Goal: Entertainment & Leisure: Consume media (video, audio)

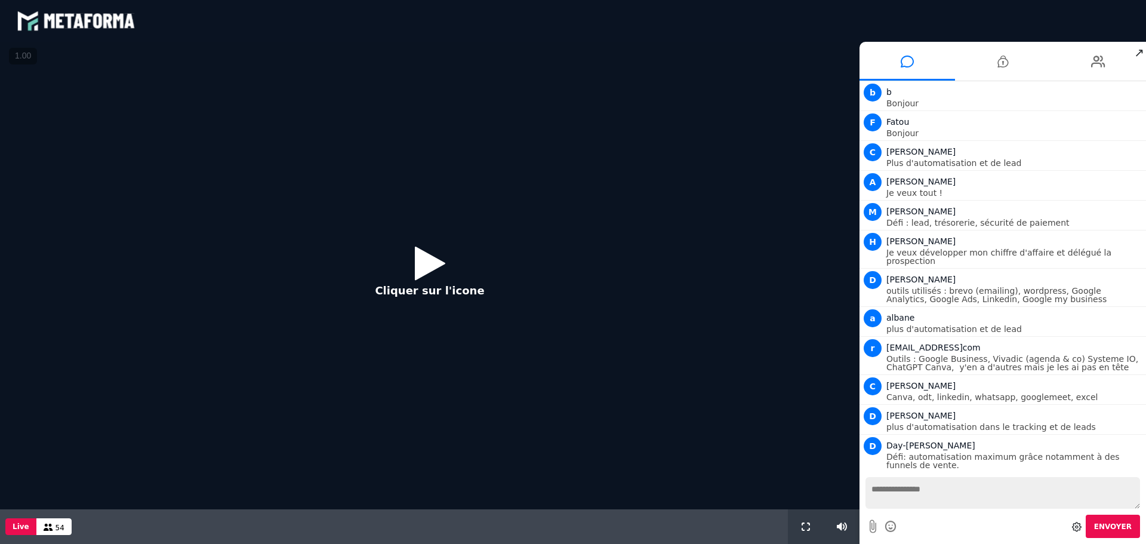
scroll to position [998, 0]
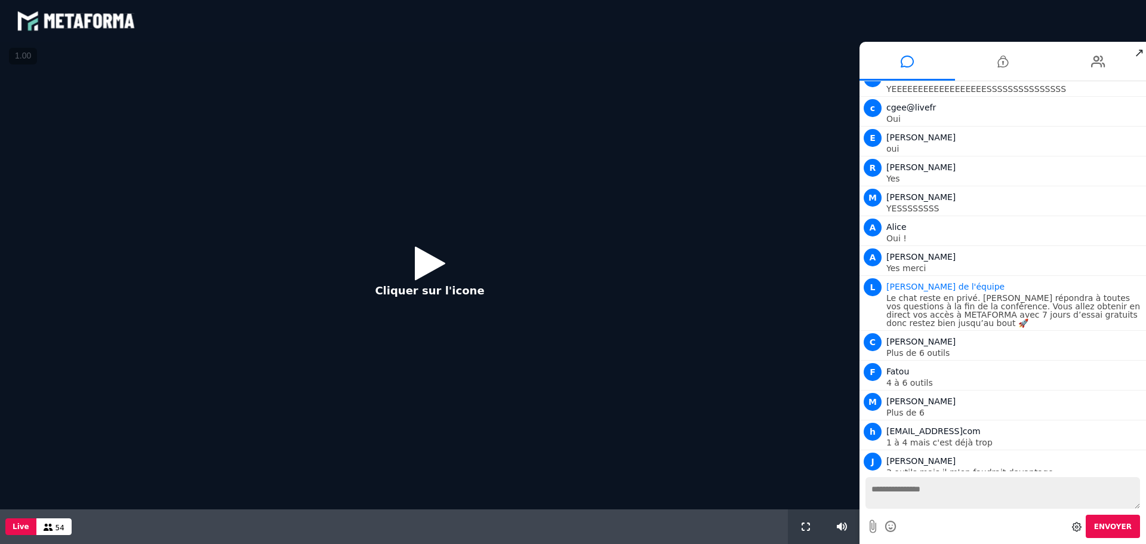
click at [421, 270] on icon at bounding box center [430, 263] width 30 height 39
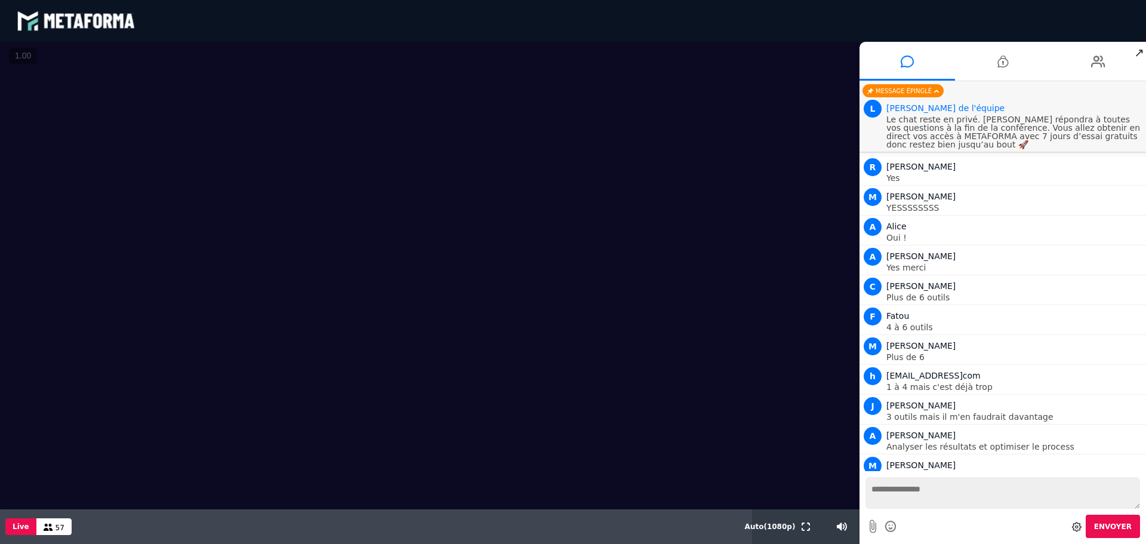
scroll to position [1160, 0]
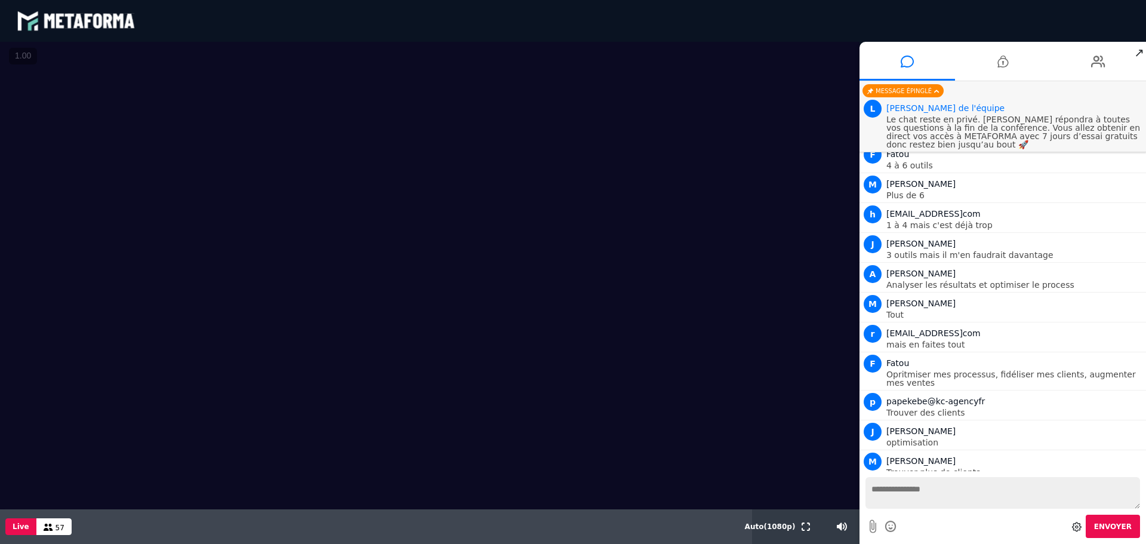
click at [295, 488] on video at bounding box center [429, 275] width 859 height 467
click at [352, 456] on video at bounding box center [429, 275] width 859 height 467
drag, startPoint x: 253, startPoint y: 173, endPoint x: 214, endPoint y: 403, distance: 233.0
click at [214, 403] on video at bounding box center [429, 275] width 859 height 467
click at [208, 260] on video at bounding box center [429, 275] width 859 height 467
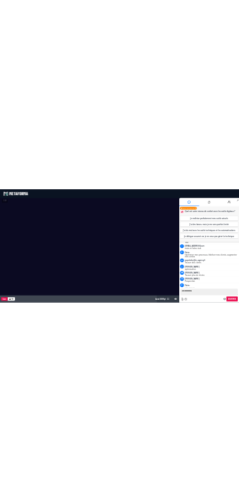
scroll to position [1305, 0]
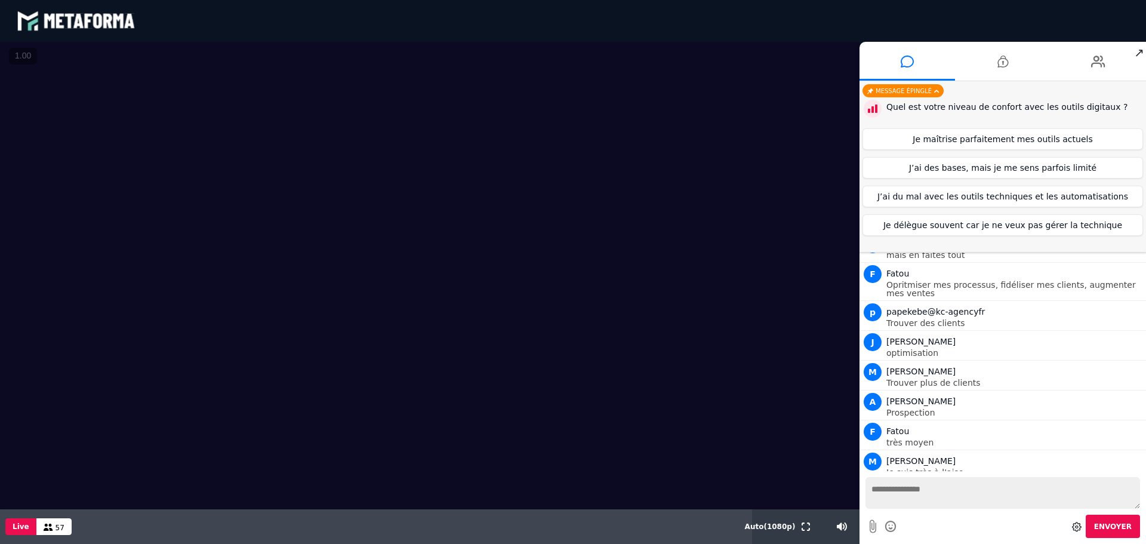
drag, startPoint x: 349, startPoint y: 223, endPoint x: 561, endPoint y: 396, distance: 274.1
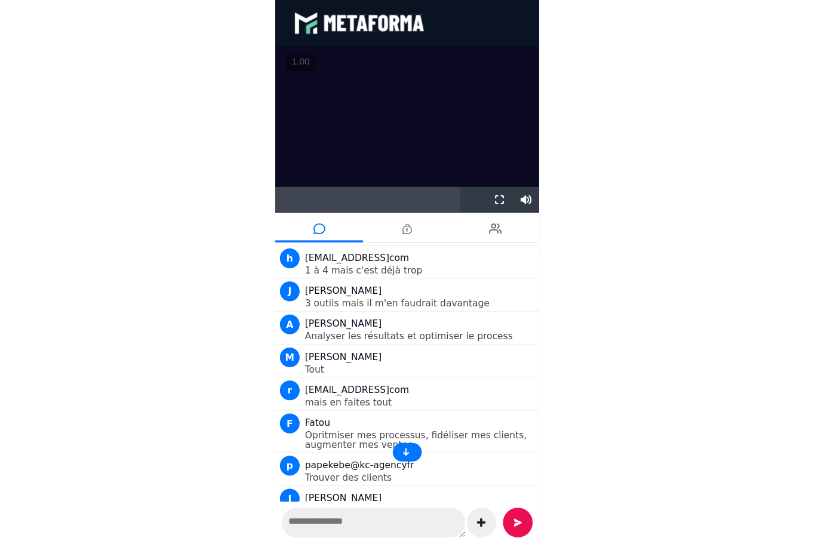
scroll to position [1275, 0]
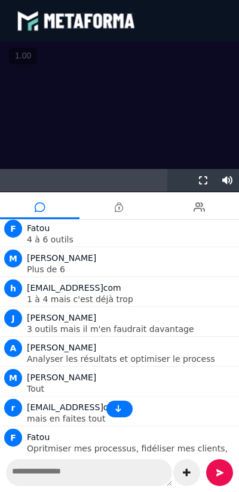
click at [128, 54] on video at bounding box center [119, 137] width 239 height 191
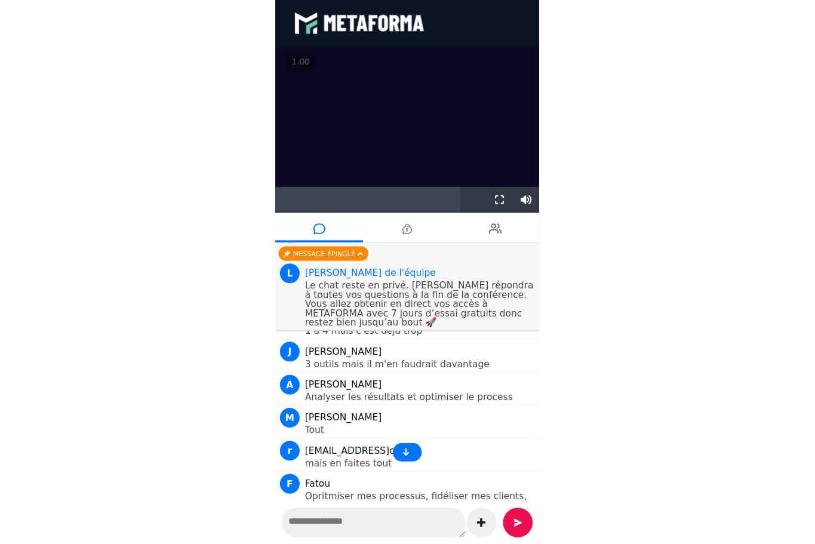
scroll to position [1308, 0]
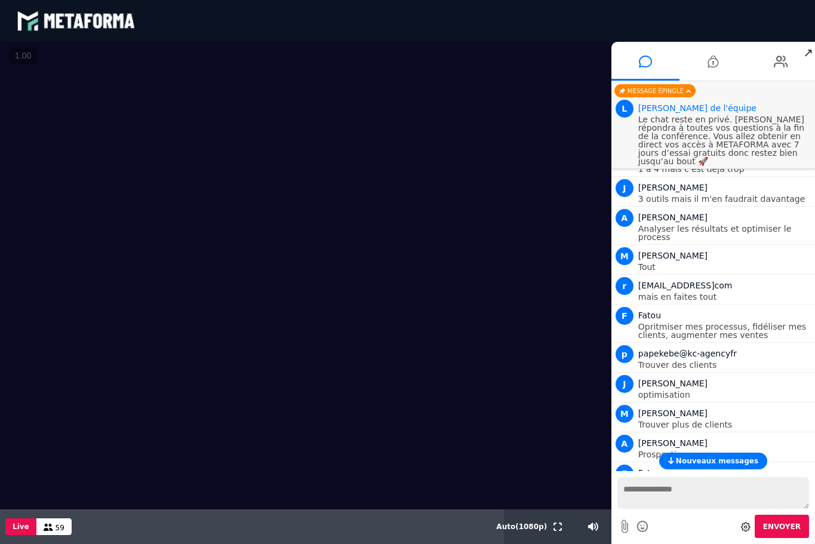
click at [701, 461] on span "Nouveaux messages" at bounding box center [717, 461] width 82 height 8
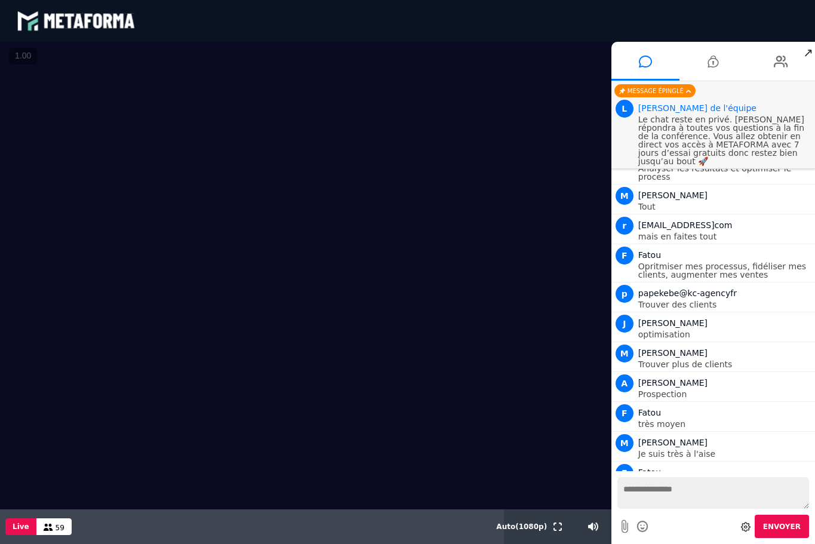
click at [700, 488] on textarea at bounding box center [713, 493] width 192 height 32
click at [700, 489] on textarea at bounding box center [713, 493] width 192 height 32
type textarea "**********"
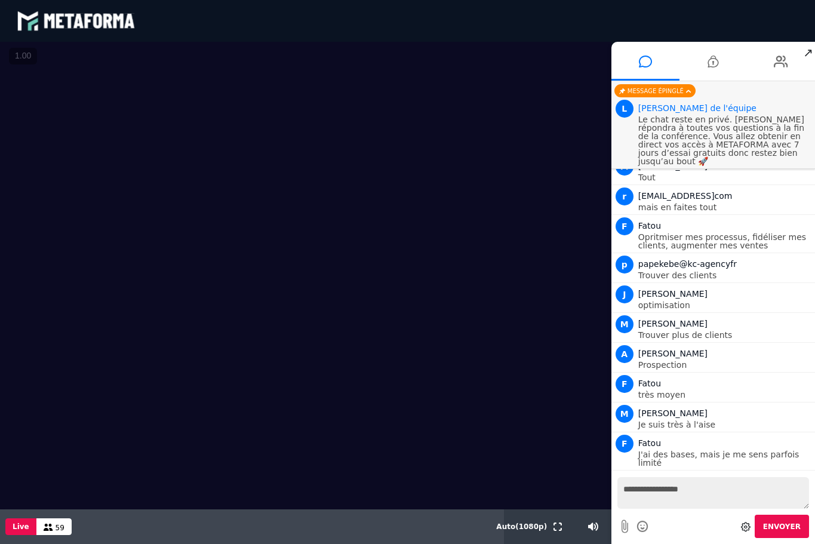
scroll to position [1722, 0]
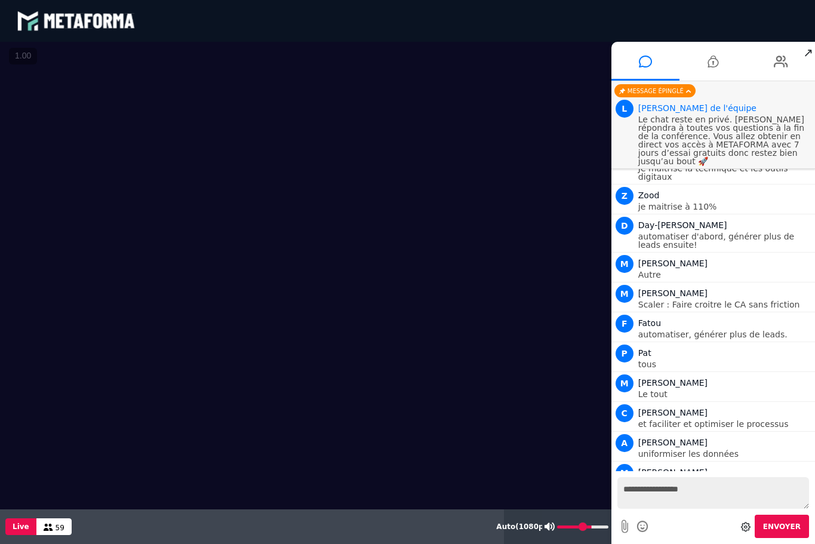
click at [590, 525] on input "range" at bounding box center [582, 526] width 51 height 3
click at [550, 524] on icon at bounding box center [549, 526] width 10 height 8
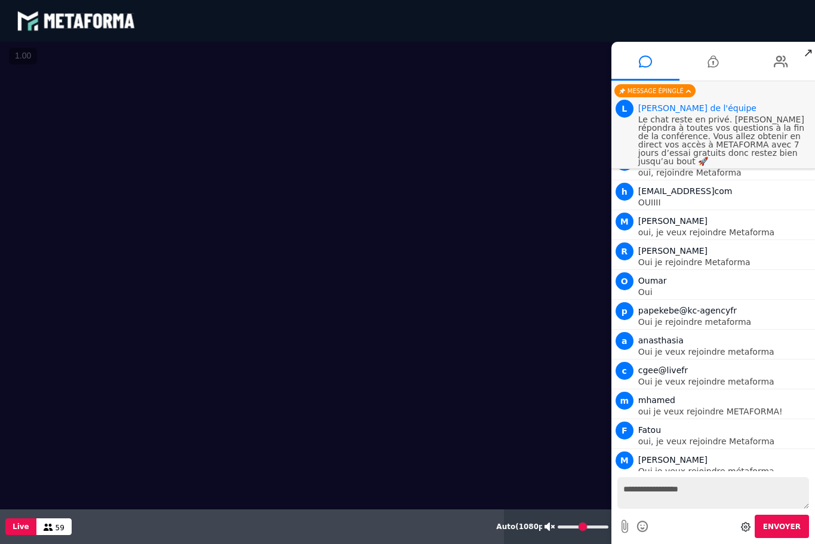
type input "**"
click at [590, 525] on input "range" at bounding box center [582, 526] width 51 height 3
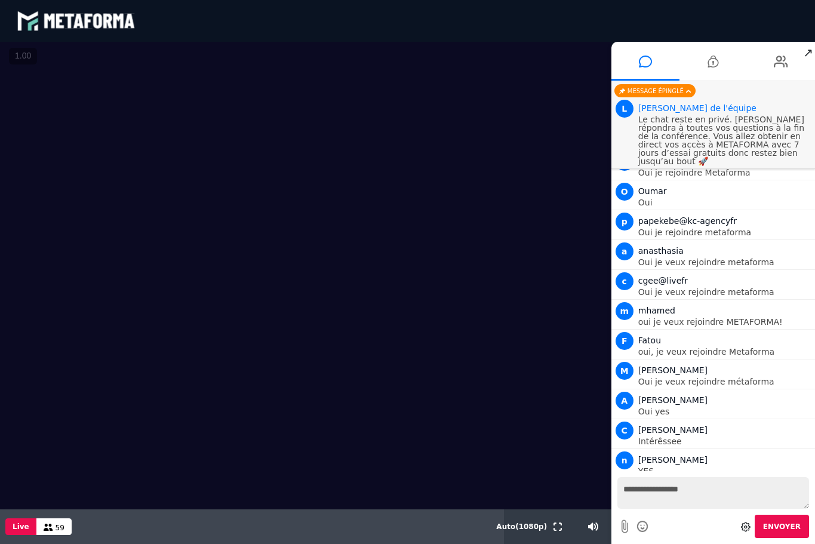
click at [77, 315] on video at bounding box center [305, 275] width 611 height 467
